Goal: Communication & Community: Connect with others

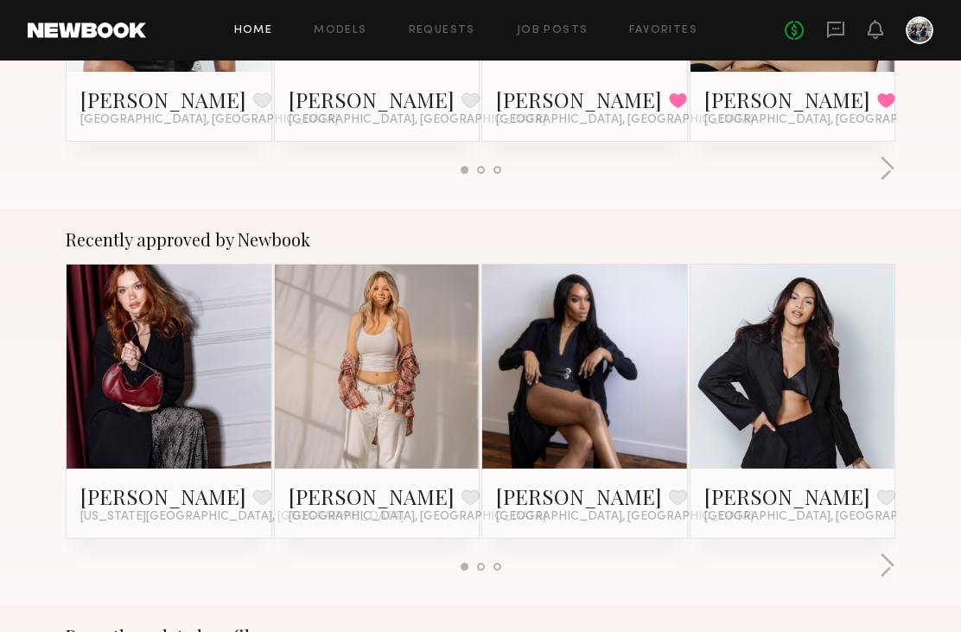
scroll to position [527, 0]
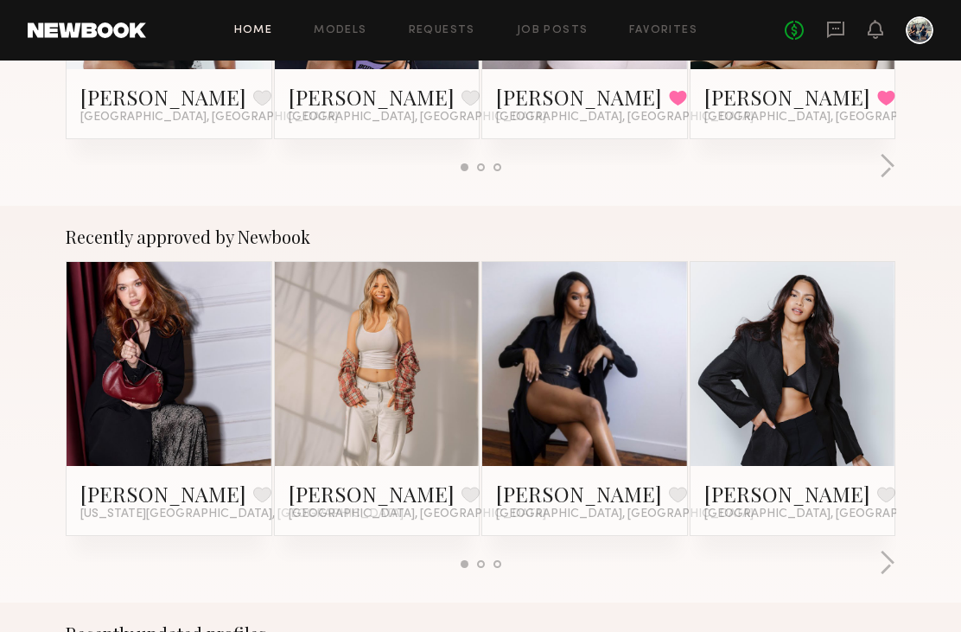
click at [422, 389] on link at bounding box center [377, 364] width 94 height 205
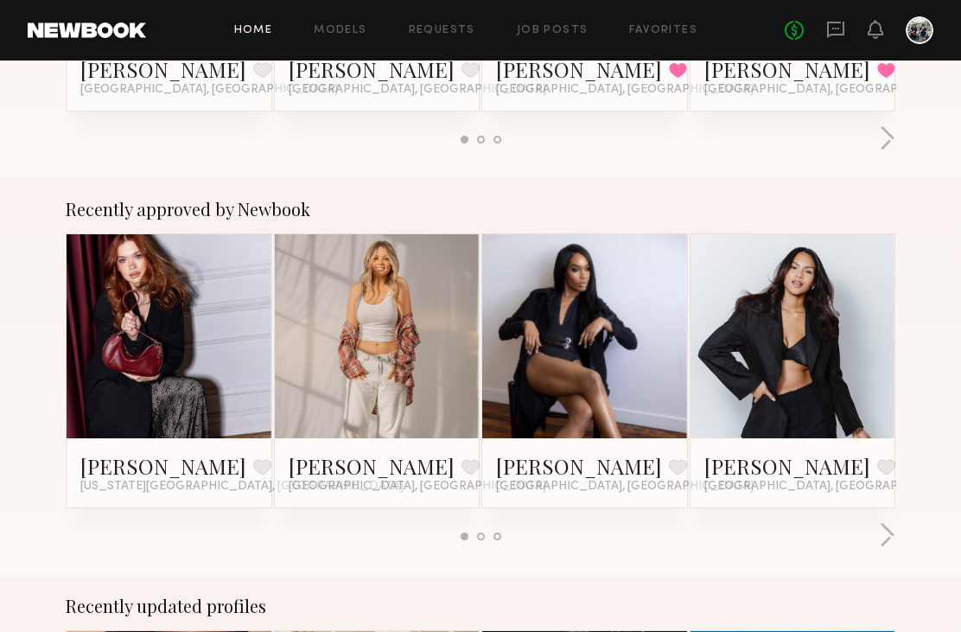
click at [320, 461] on link "[PERSON_NAME]" at bounding box center [372, 466] width 166 height 28
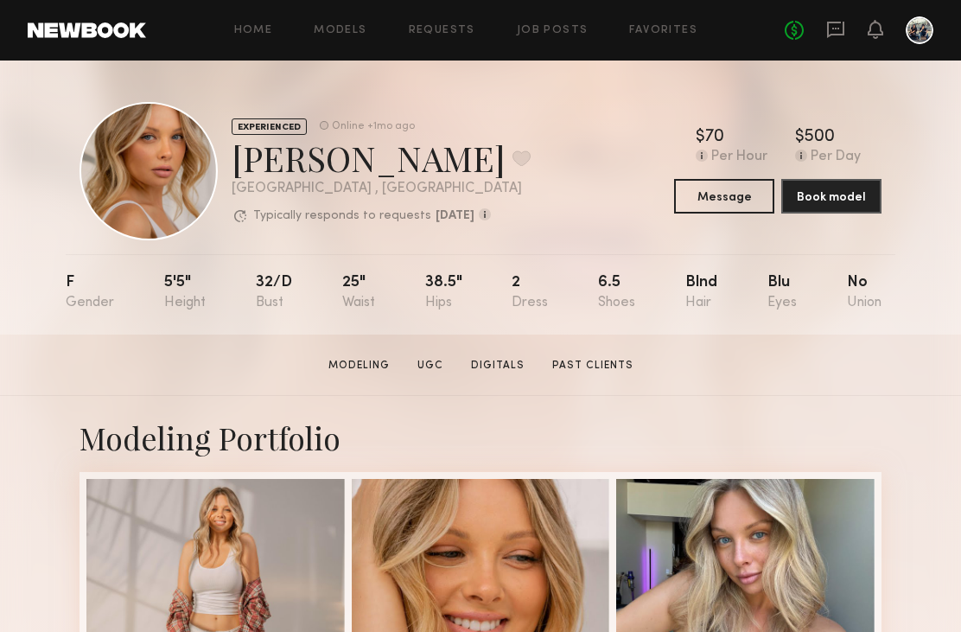
click at [728, 200] on button "Message" at bounding box center [724, 196] width 100 height 35
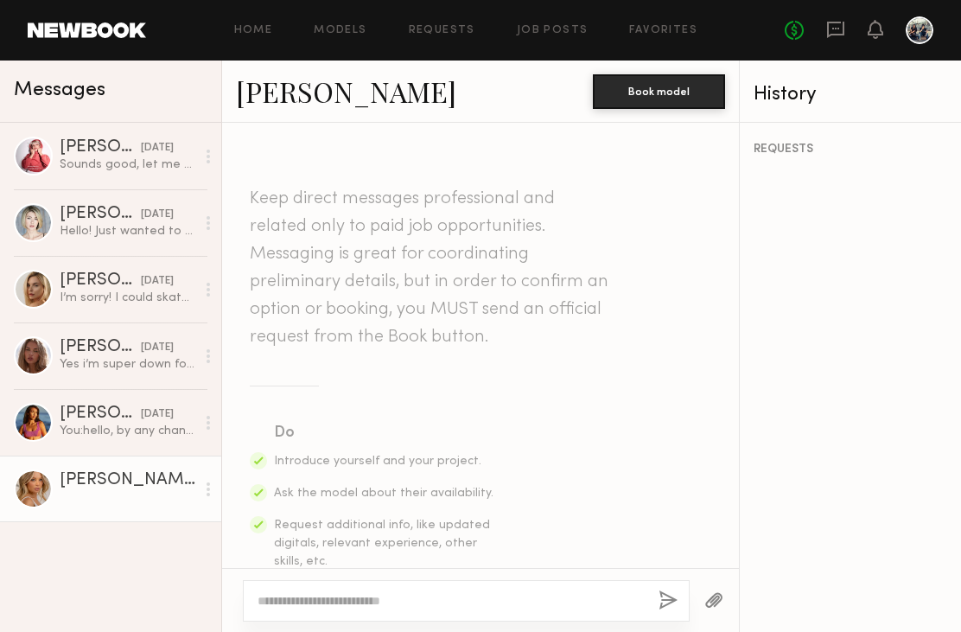
click at [92, 423] on div "Giavanna D." at bounding box center [100, 413] width 81 height 17
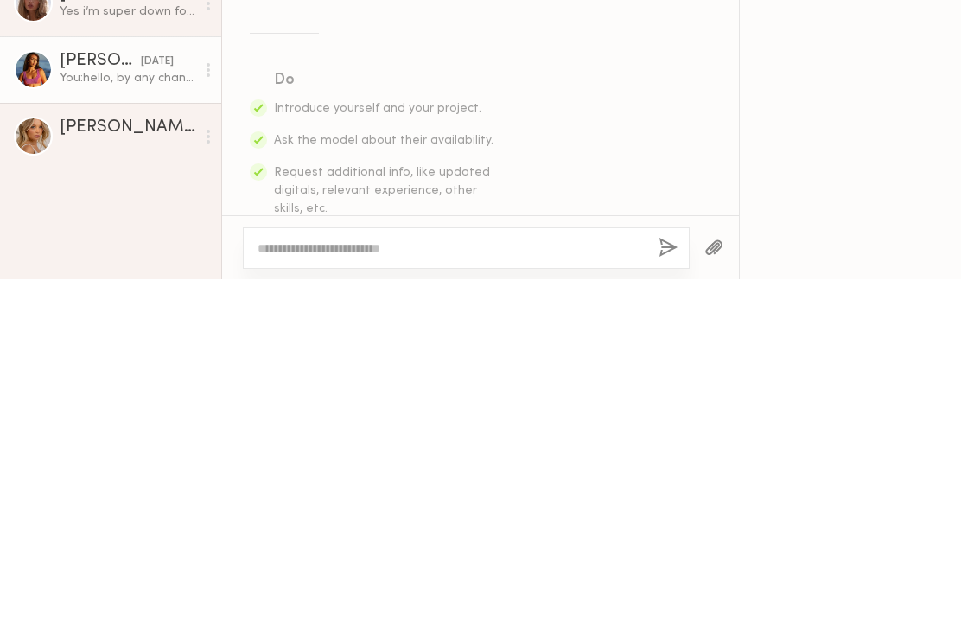
scroll to position [651, 0]
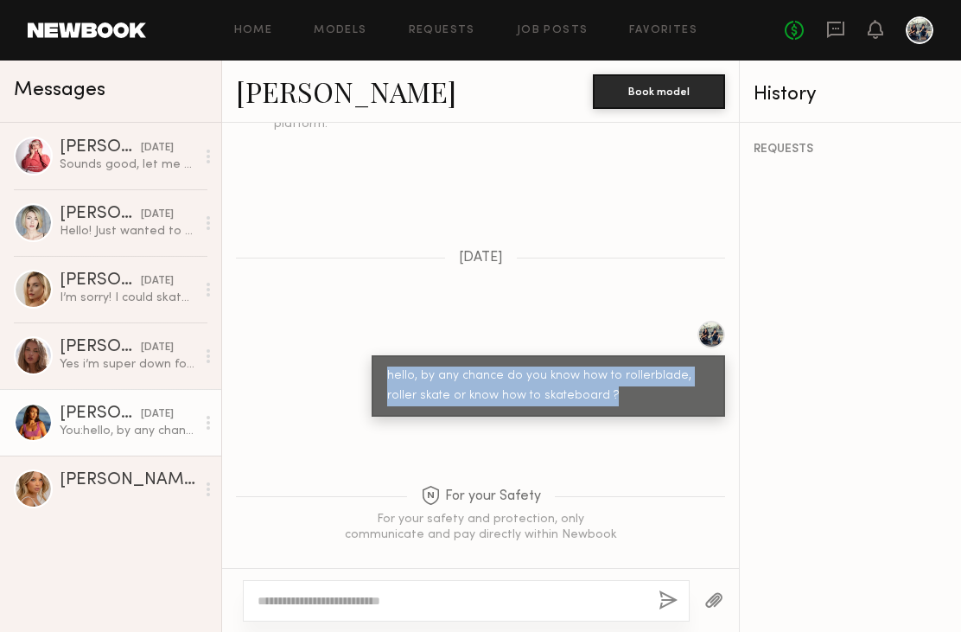
copy div "hello, by any chance do you know how to rollerblade, roller skate or know how t…"
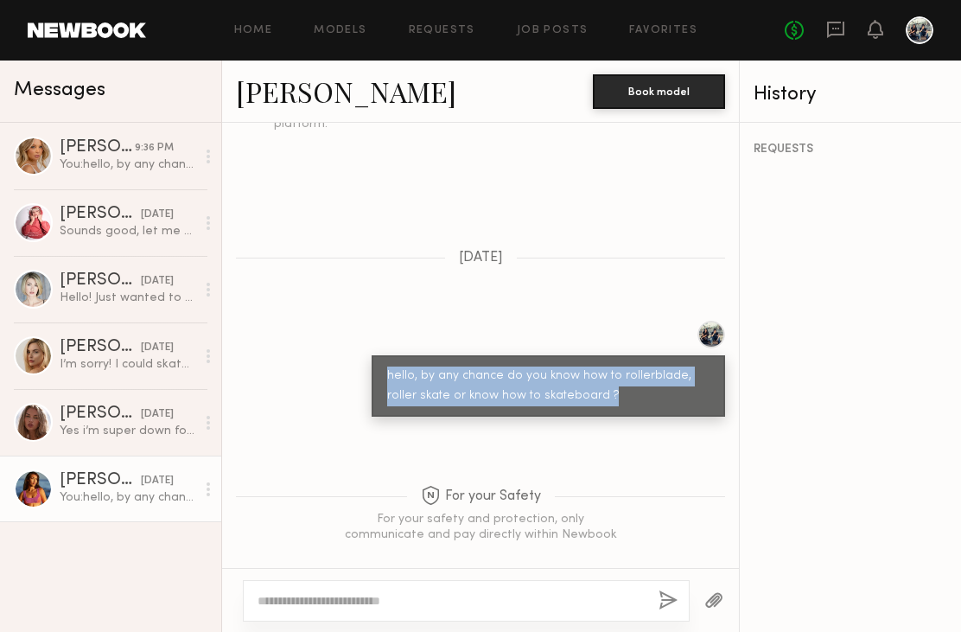
click at [70, 150] on div "Veronika V." at bounding box center [97, 147] width 75 height 17
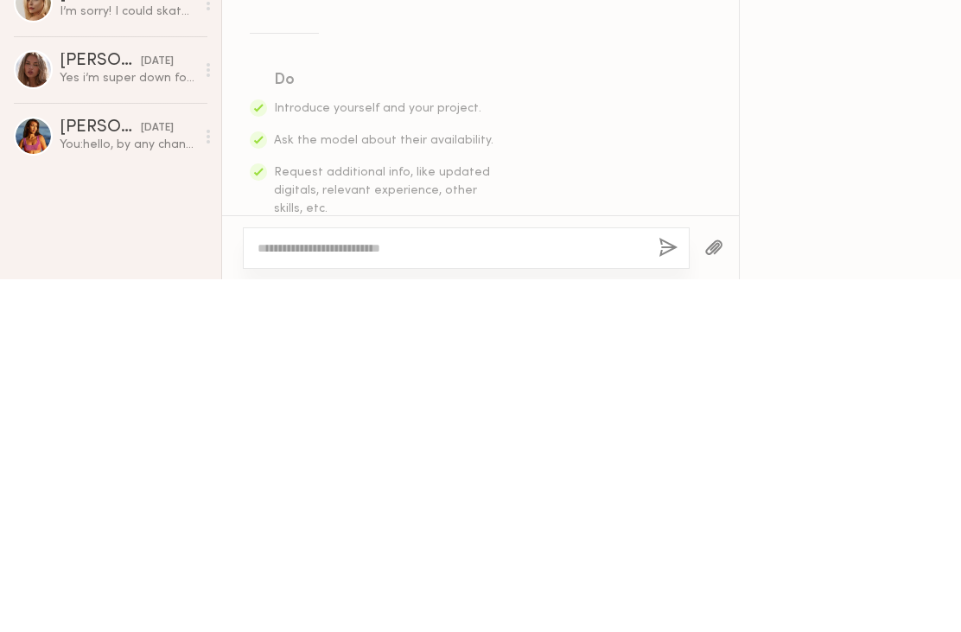
scroll to position [493, 0]
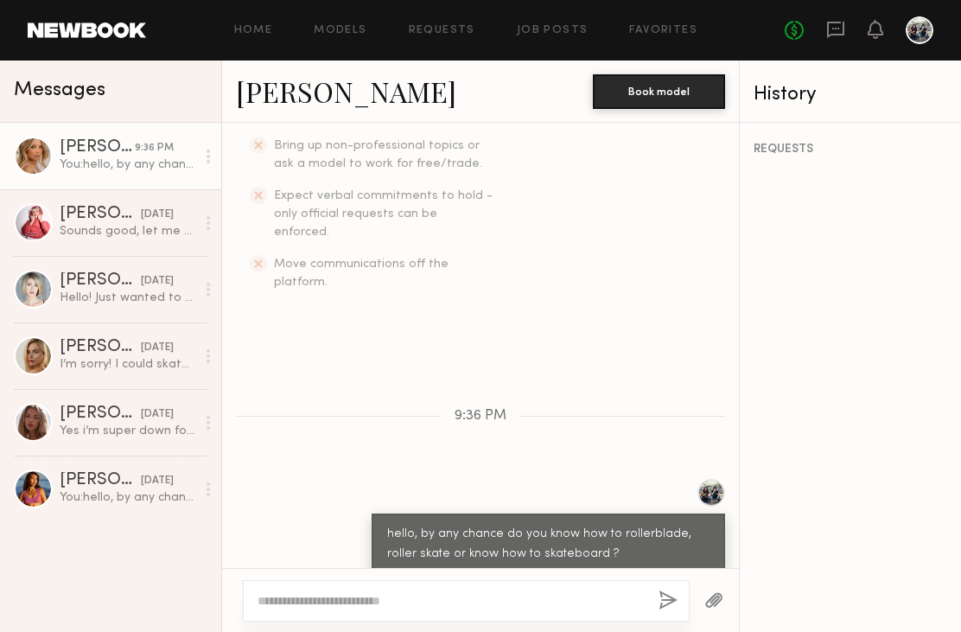
click at [286, 86] on link "Veronika V." at bounding box center [346, 91] width 220 height 37
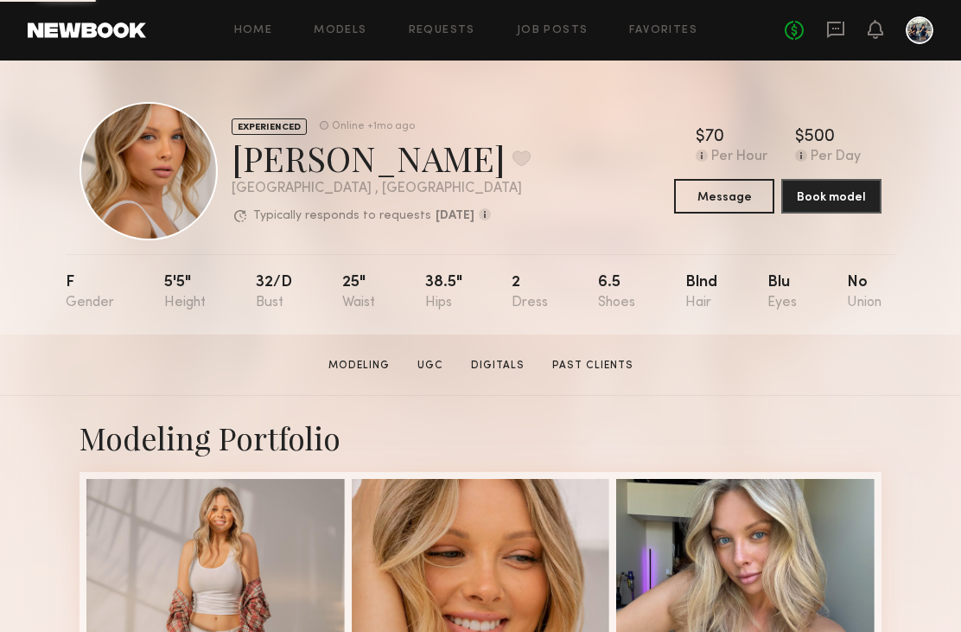
click at [738, 191] on button "Message" at bounding box center [724, 196] width 100 height 35
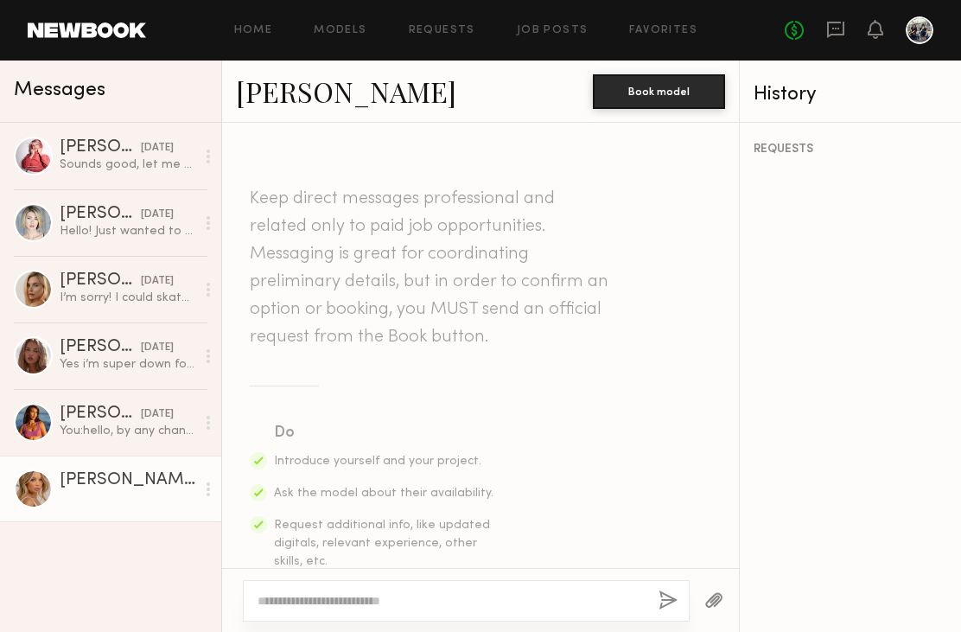
click at [564, 621] on div at bounding box center [480, 600] width 517 height 64
click at [512, 608] on textarea at bounding box center [450, 600] width 387 height 17
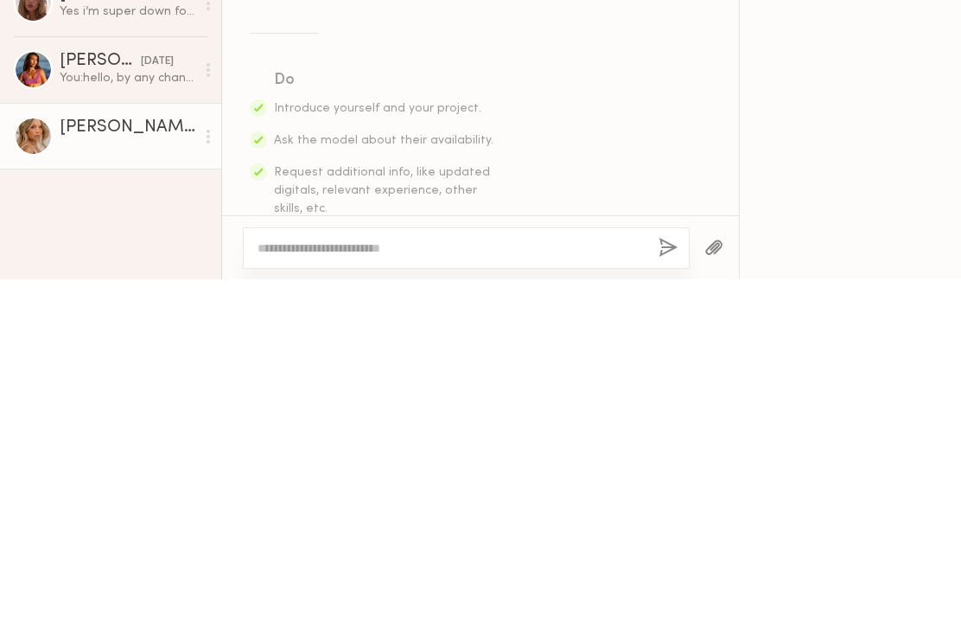
click at [274, 592] on textarea at bounding box center [450, 600] width 387 height 17
click at [281, 592] on textarea at bounding box center [450, 600] width 387 height 17
click at [290, 592] on textarea at bounding box center [450, 600] width 387 height 17
click at [284, 592] on textarea at bounding box center [450, 600] width 387 height 17
paste textarea "**********"
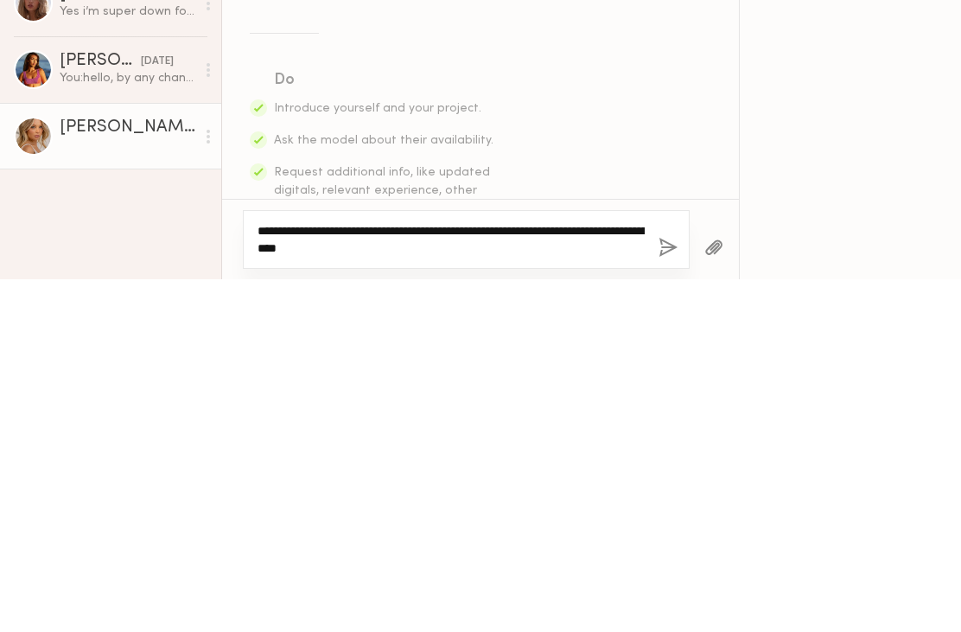
type textarea "**********"
click at [671, 590] on button "button" at bounding box center [667, 601] width 19 height 22
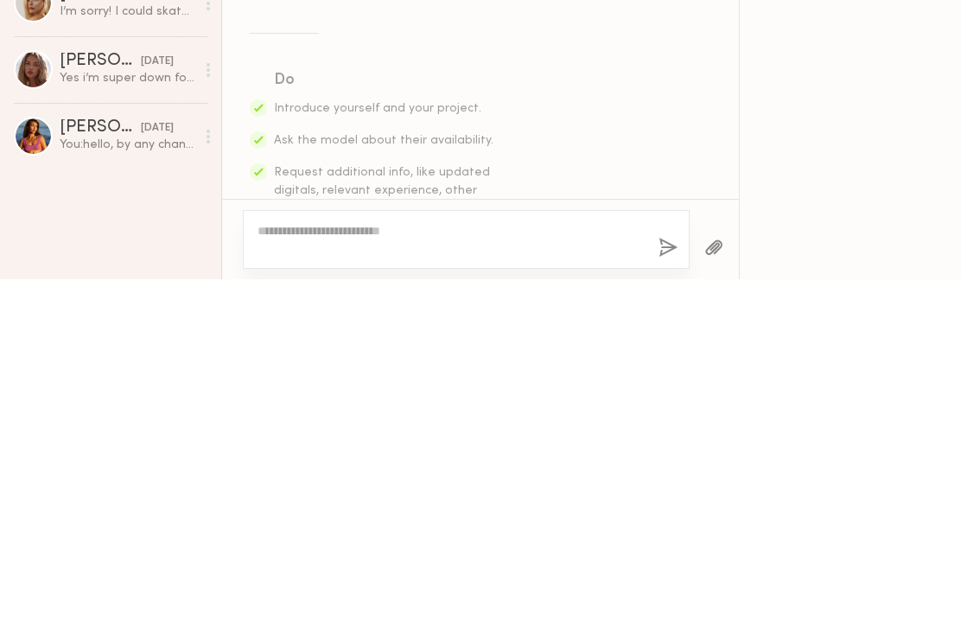
scroll to position [493, 0]
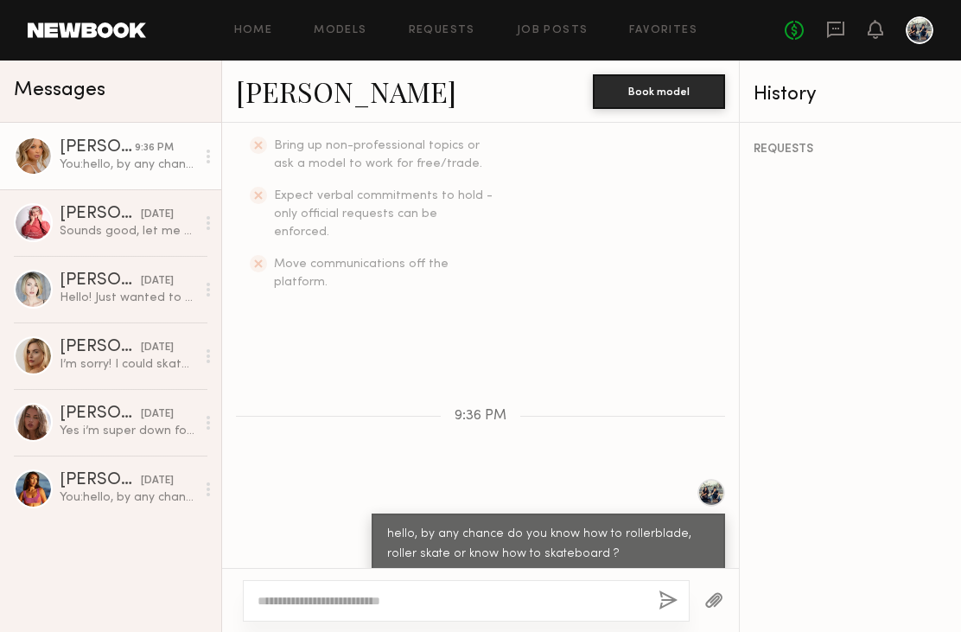
click at [73, 226] on div "Sounds good, let me know!" at bounding box center [128, 231] width 136 height 16
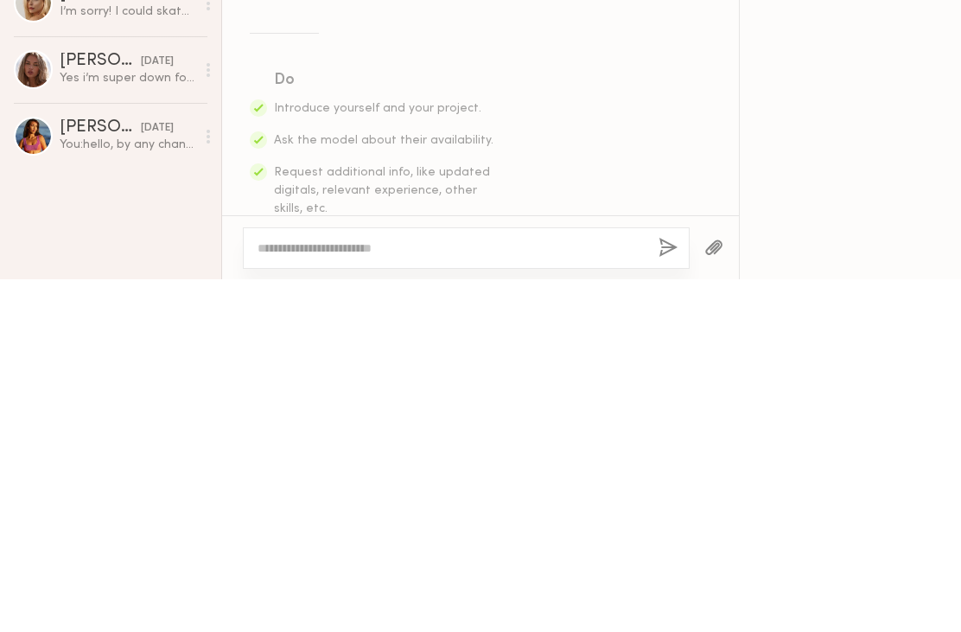
scroll to position [2059, 0]
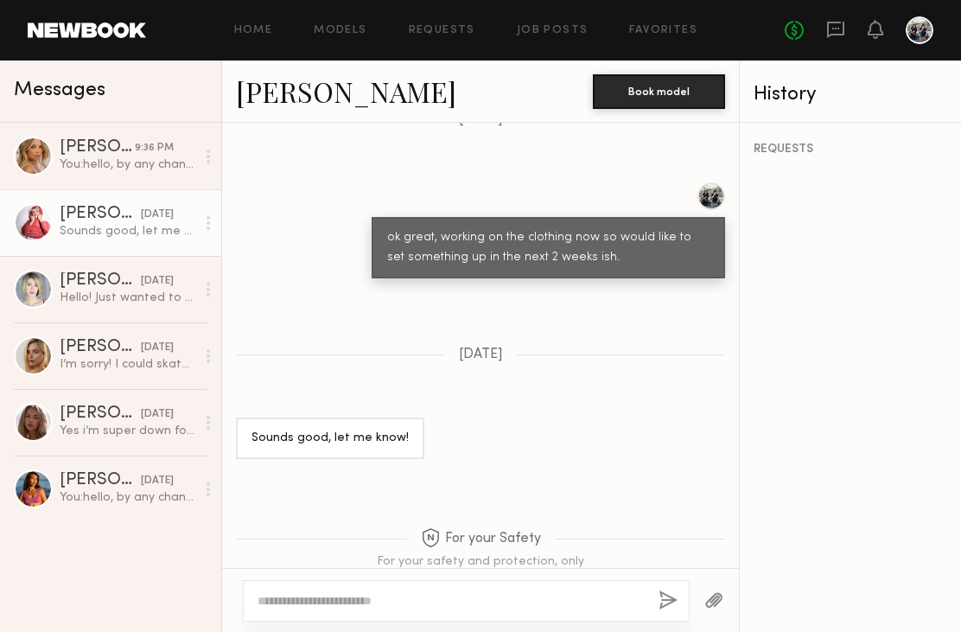
click at [117, 499] on div "You: hello, by any chance do you know how to rollerblade, roller skate or know …" at bounding box center [128, 497] width 136 height 16
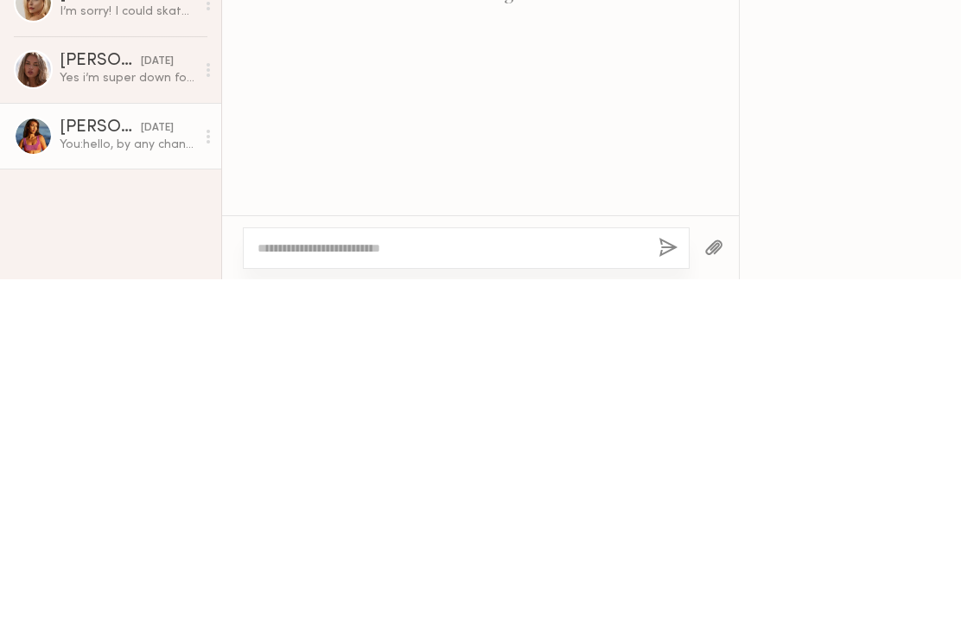
scroll to position [651, 0]
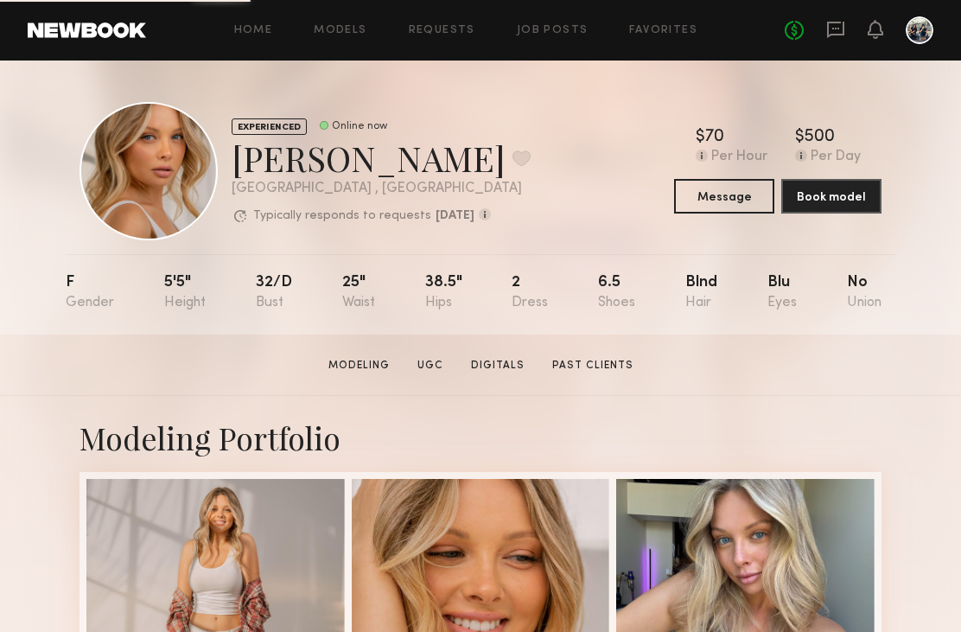
click at [512, 165] on button at bounding box center [521, 158] width 18 height 16
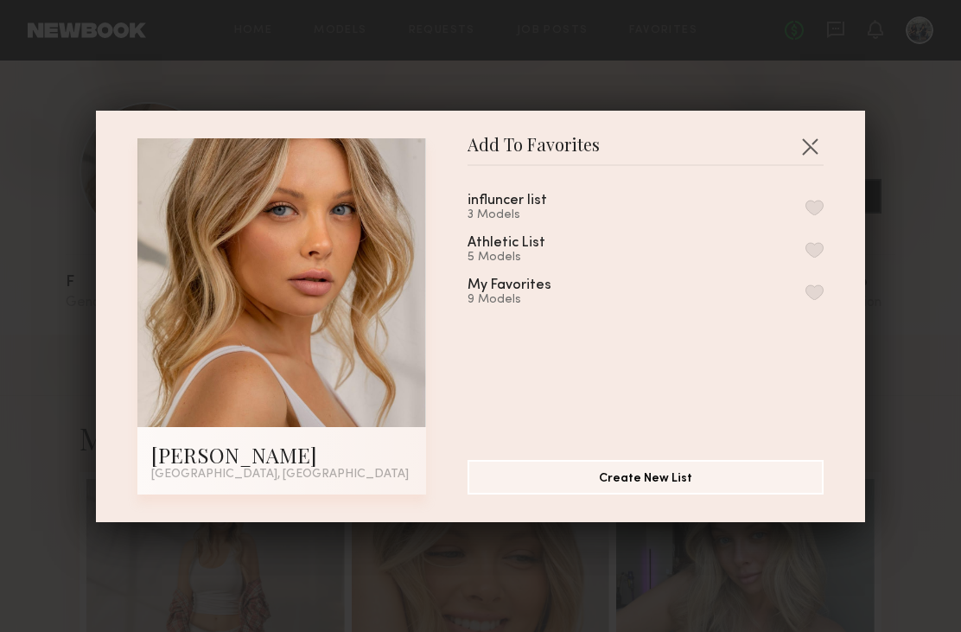
click at [760, 295] on div "My Favorites 9 Models" at bounding box center [645, 292] width 356 height 29
click at [822, 294] on button "button" at bounding box center [814, 292] width 18 height 16
click at [817, 147] on button "button" at bounding box center [810, 146] width 28 height 28
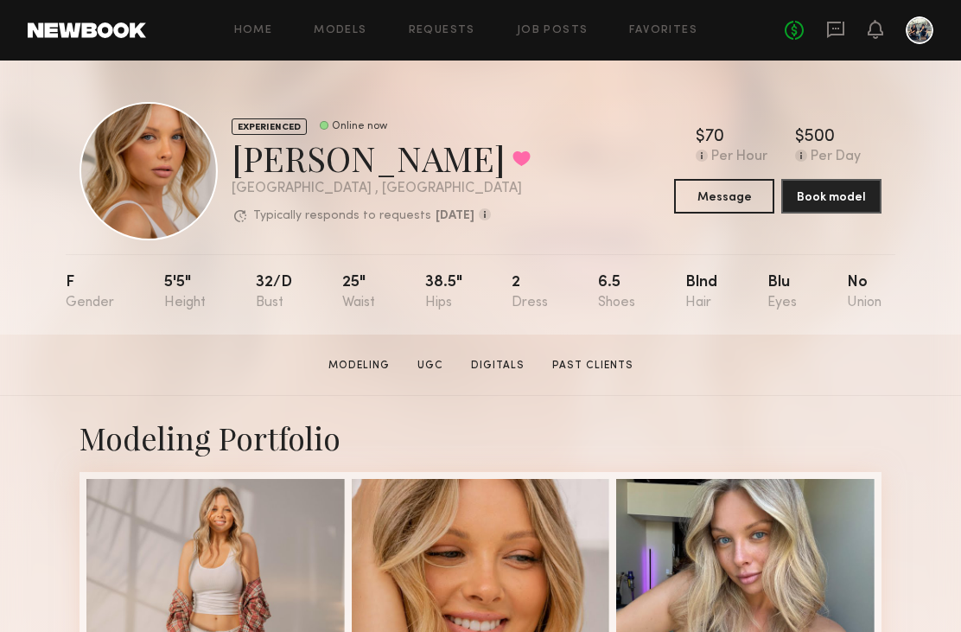
click at [346, 34] on link "Models" at bounding box center [340, 30] width 53 height 11
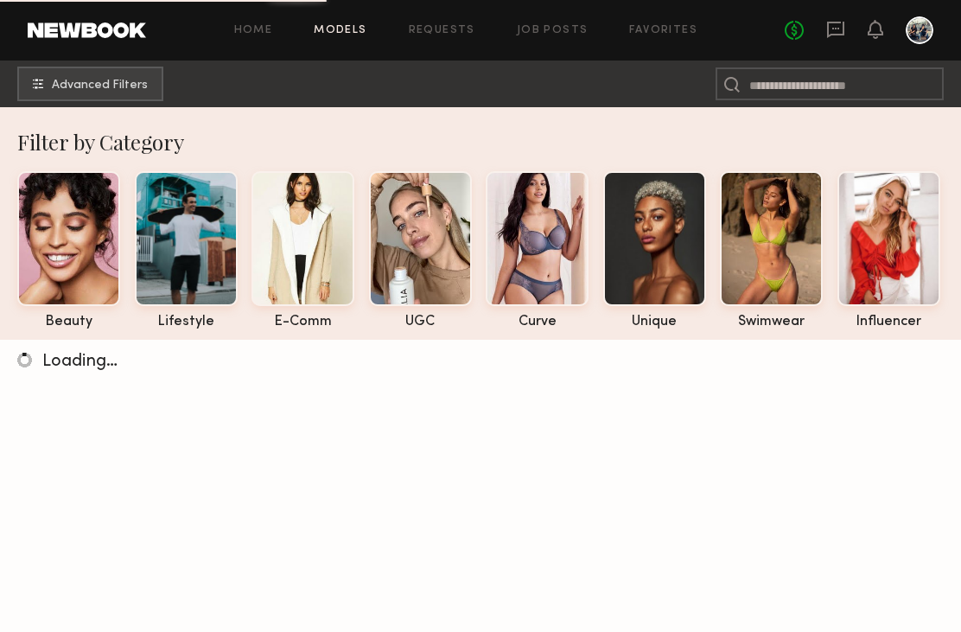
click at [296, 226] on div at bounding box center [302, 238] width 103 height 135
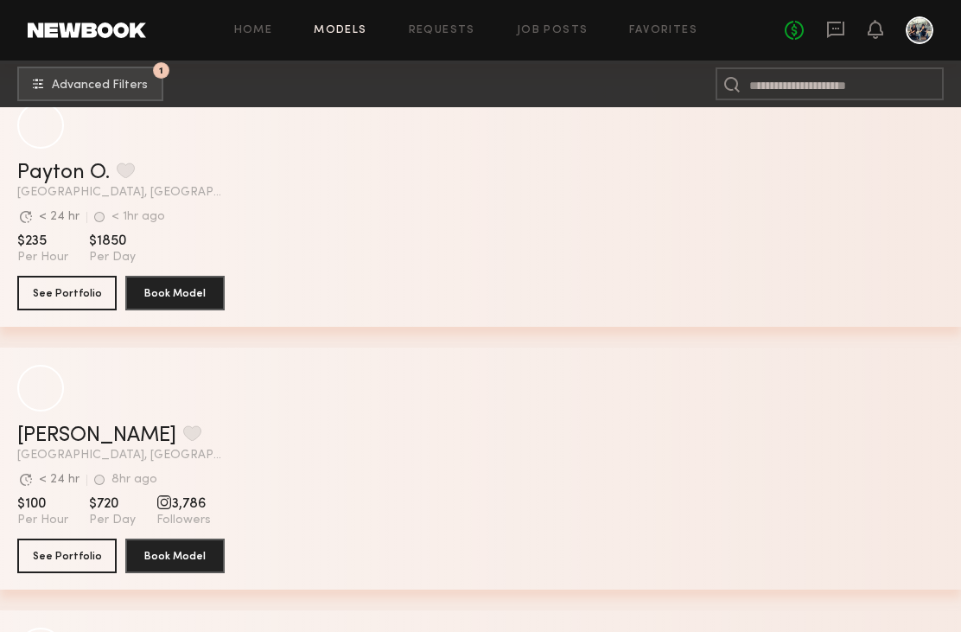
scroll to position [8185, 0]
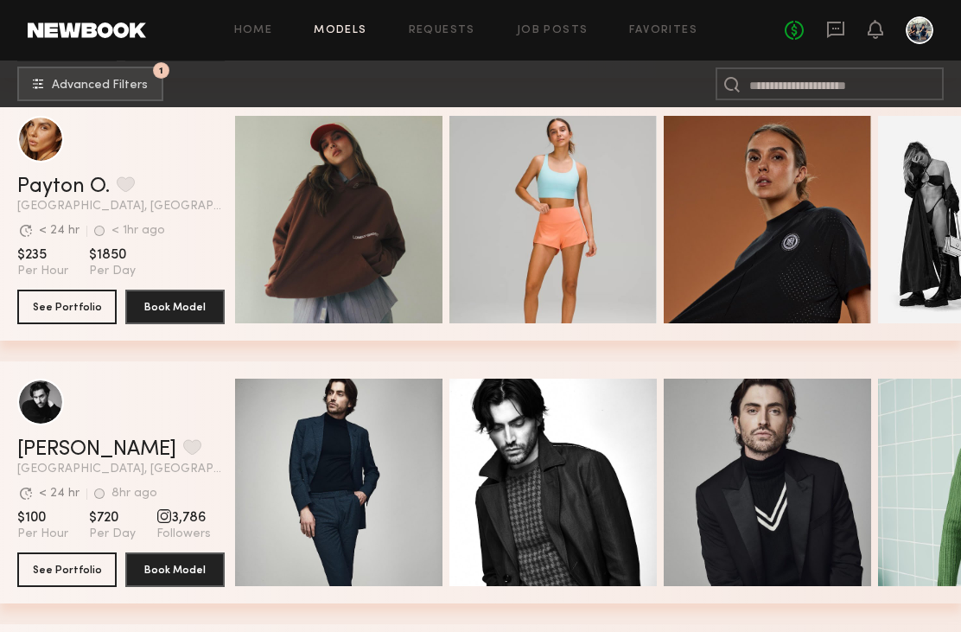
click at [667, 28] on link "Favorites" at bounding box center [663, 30] width 68 height 11
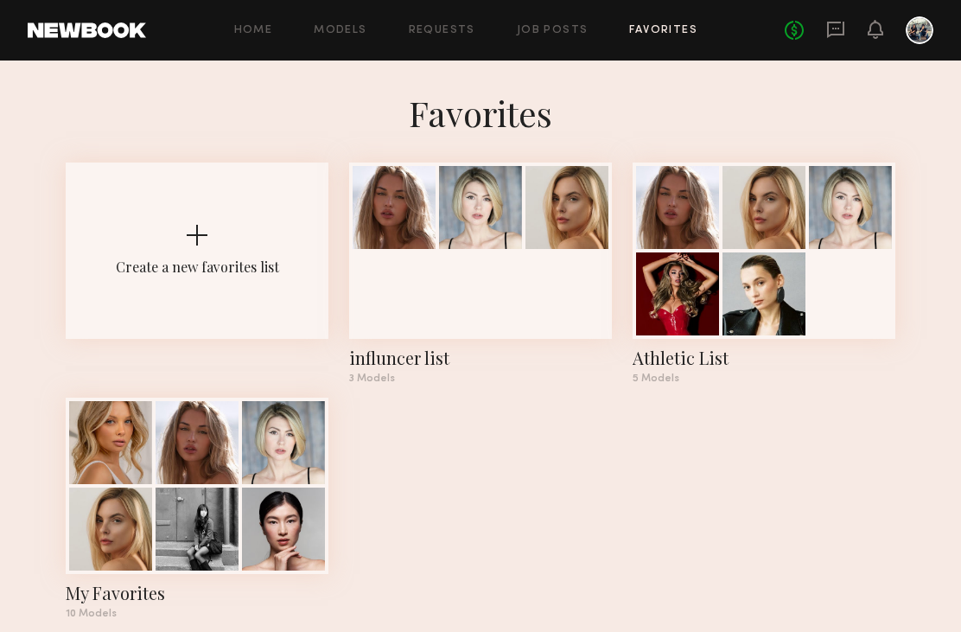
click at [819, 284] on div at bounding box center [763, 250] width 263 height 176
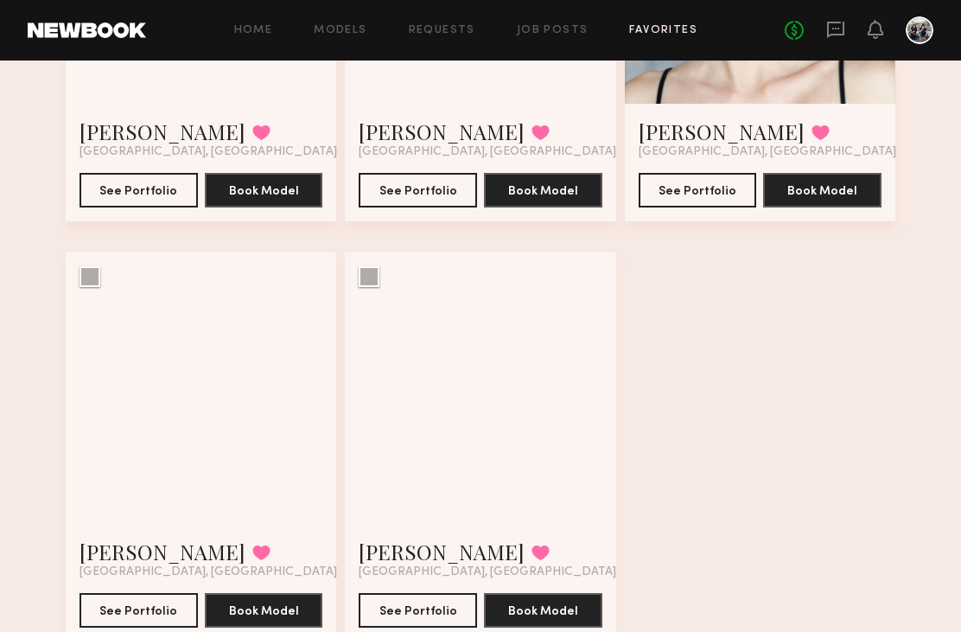
scroll to position [381, 0]
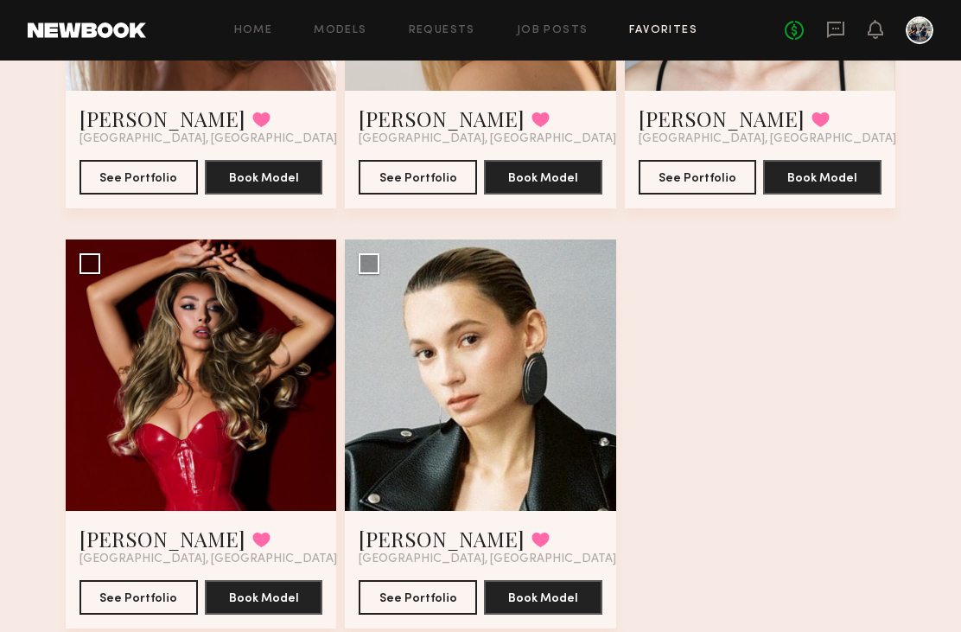
click at [144, 404] on div at bounding box center [201, 374] width 270 height 270
click at [168, 384] on div at bounding box center [201, 374] width 270 height 270
click at [120, 532] on link "[PERSON_NAME]" at bounding box center [162, 538] width 166 height 28
